Goal: Complete application form

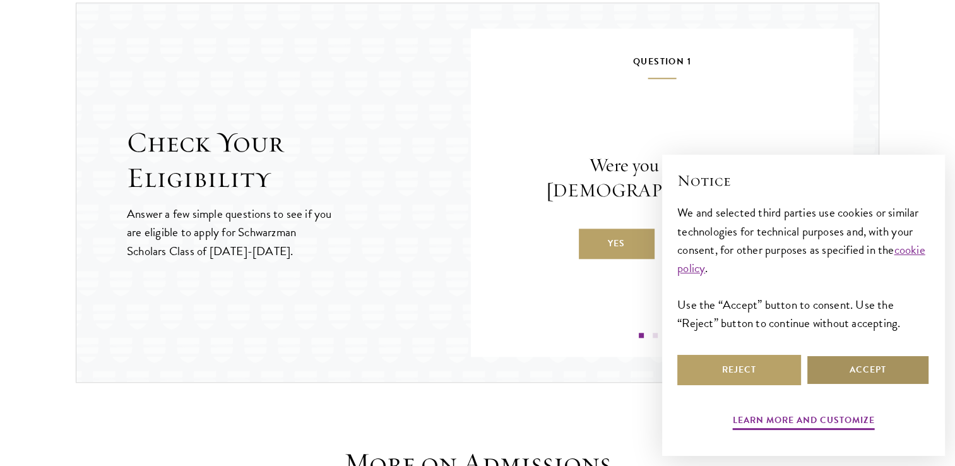
click at [838, 374] on button "Accept" at bounding box center [868, 370] width 124 height 30
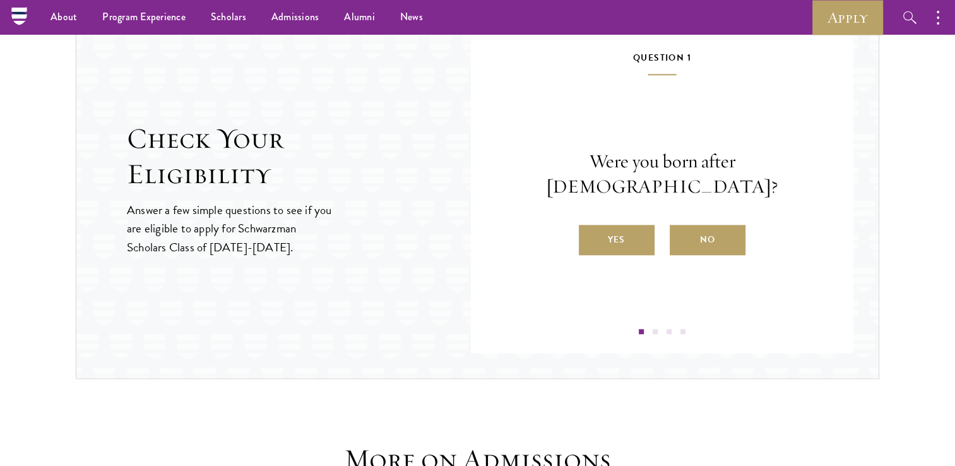
scroll to position [1332, 0]
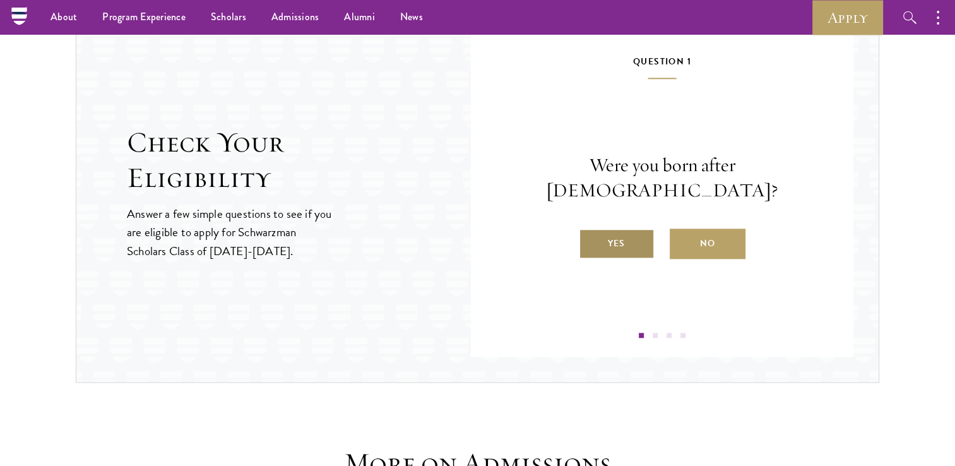
click at [630, 229] on label "Yes" at bounding box center [617, 244] width 76 height 30
click at [590, 230] on input "Yes" at bounding box center [584, 235] width 11 height 11
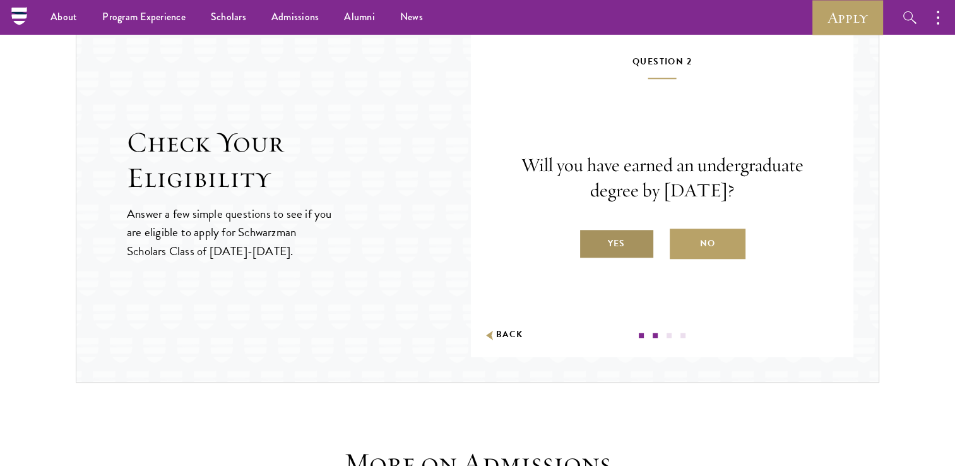
click at [628, 239] on label "Yes" at bounding box center [617, 244] width 76 height 30
click at [590, 239] on input "Yes" at bounding box center [584, 235] width 11 height 11
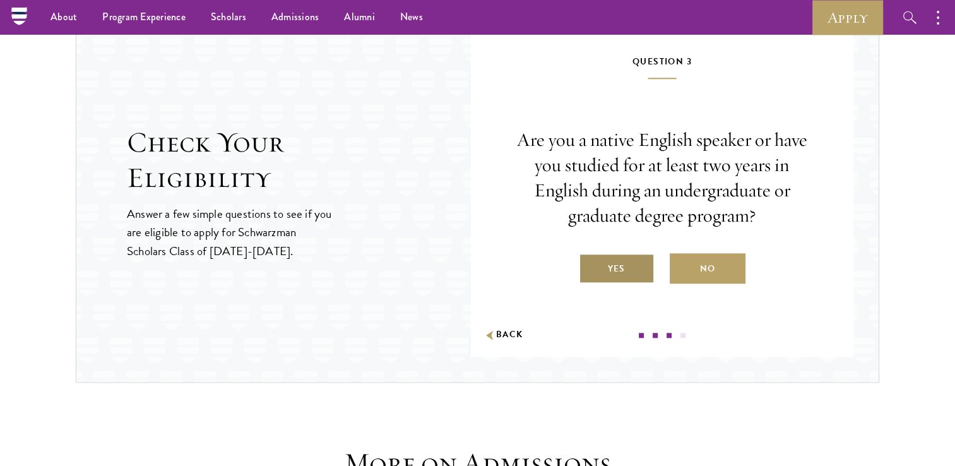
click at [626, 261] on label "Yes" at bounding box center [617, 268] width 76 height 30
click at [590, 261] on input "Yes" at bounding box center [584, 260] width 11 height 11
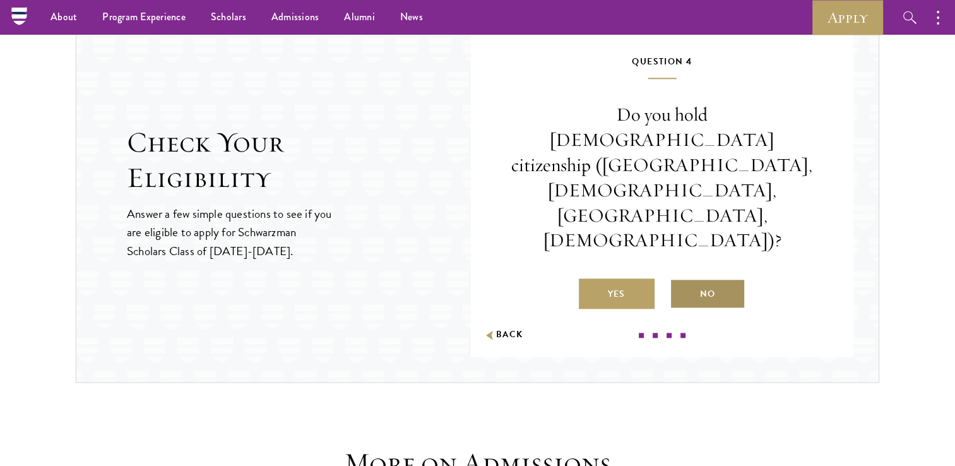
click at [688, 278] on label "No" at bounding box center [708, 293] width 76 height 30
click at [681, 280] on input "No" at bounding box center [675, 285] width 11 height 11
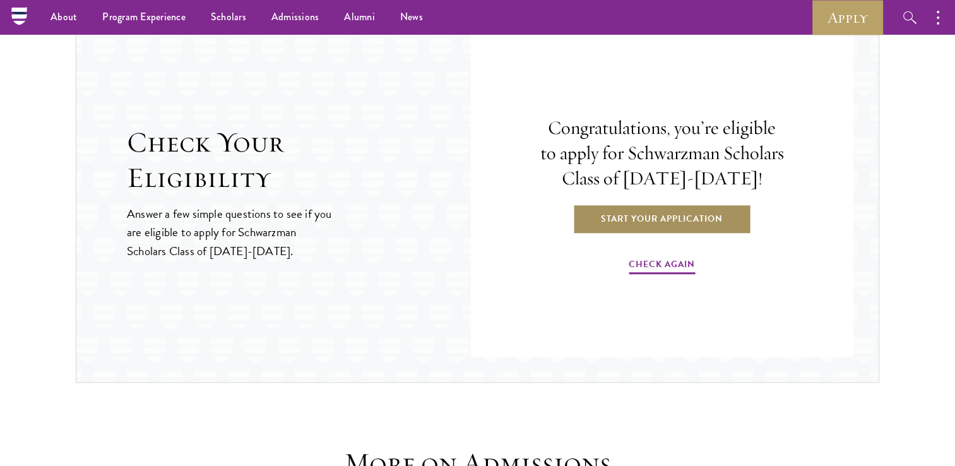
click at [674, 217] on link "Start Your Application" at bounding box center [662, 218] width 179 height 30
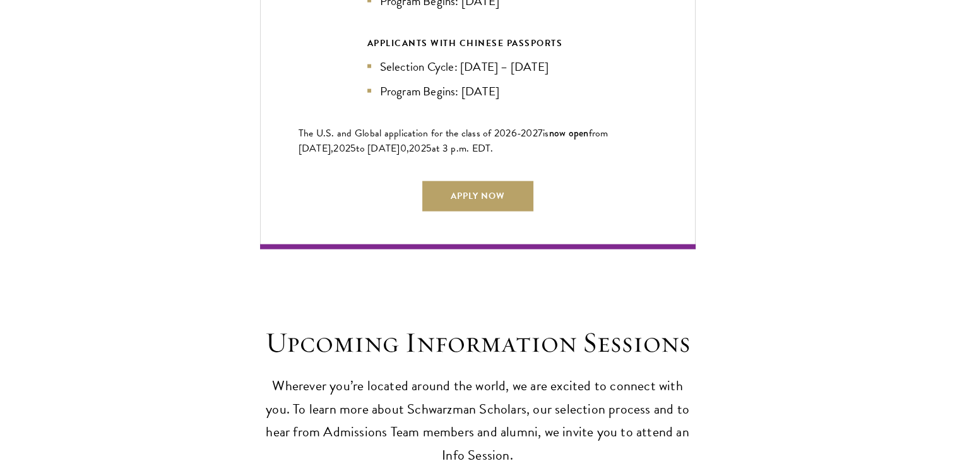
scroll to position [3030, 0]
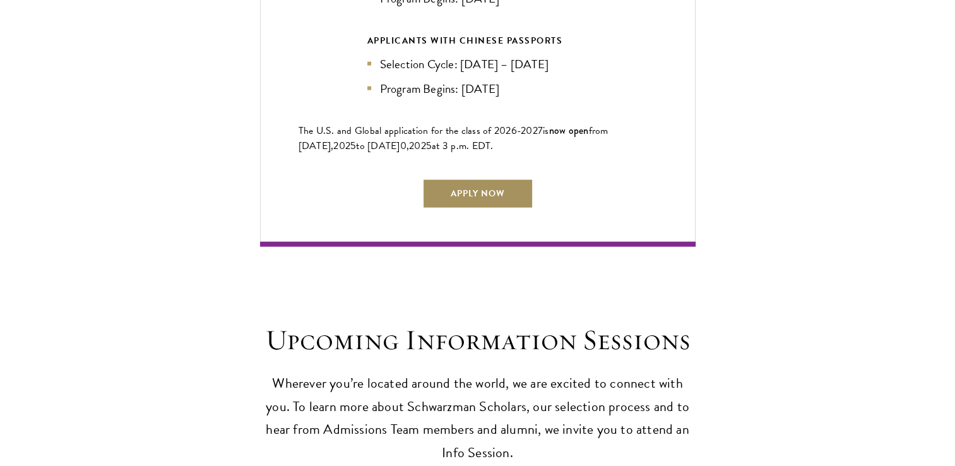
click at [468, 198] on link "Apply Now" at bounding box center [477, 194] width 111 height 30
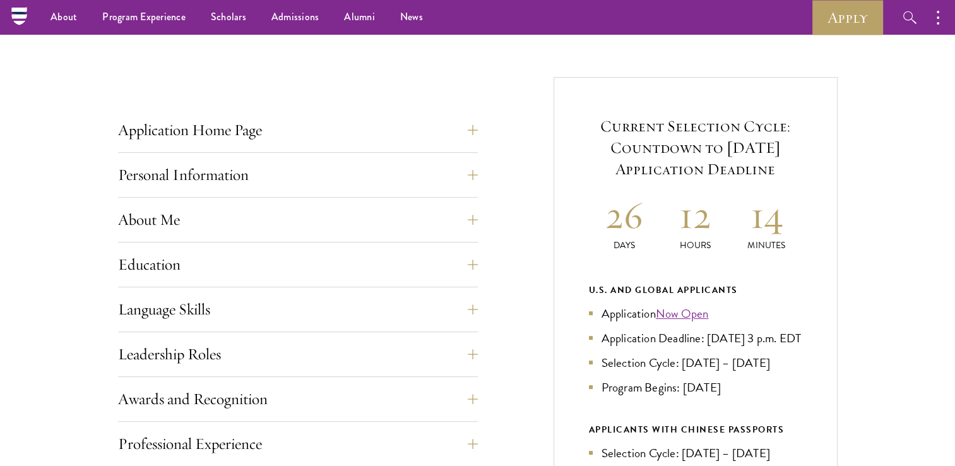
scroll to position [378, 0]
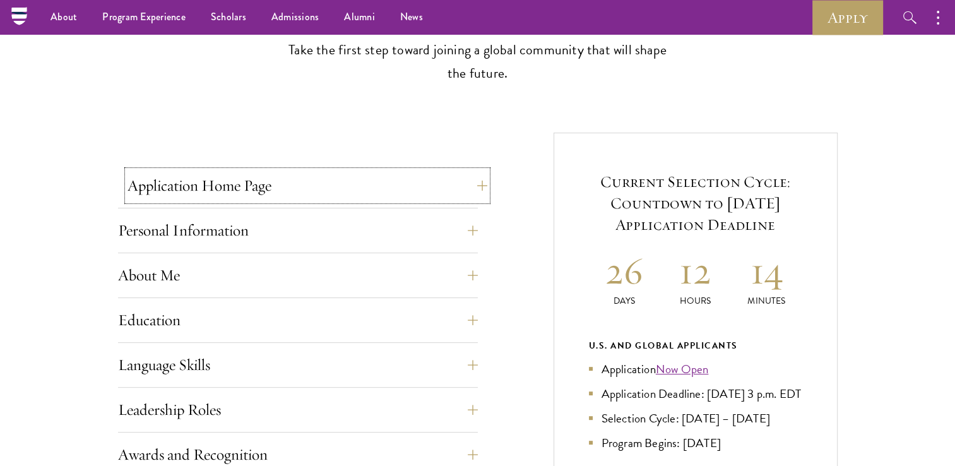
click at [472, 189] on button "Application Home Page" at bounding box center [308, 185] width 360 height 30
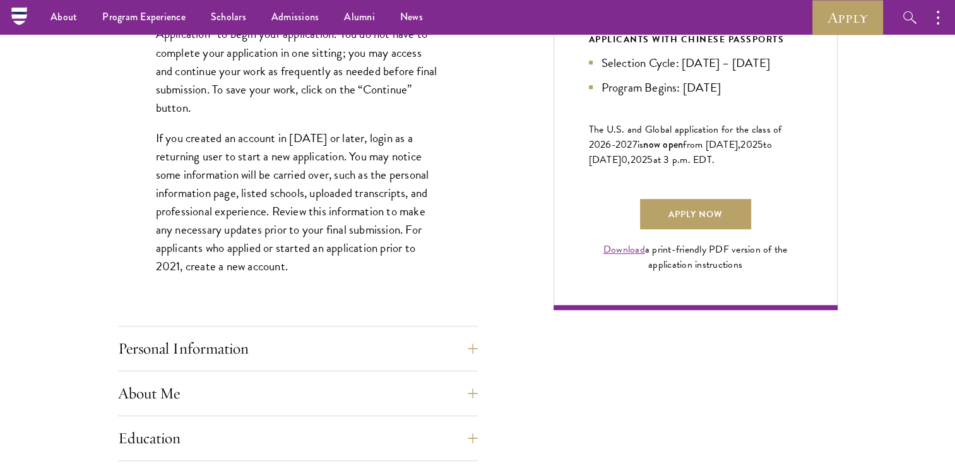
scroll to position [820, 0]
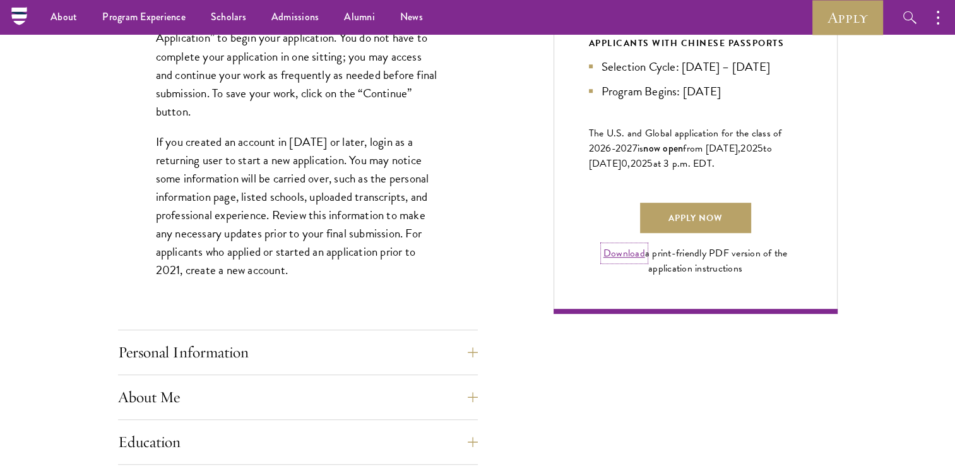
click at [632, 261] on link "Download" at bounding box center [625, 253] width 42 height 15
